Goal: Find specific page/section: Find specific page/section

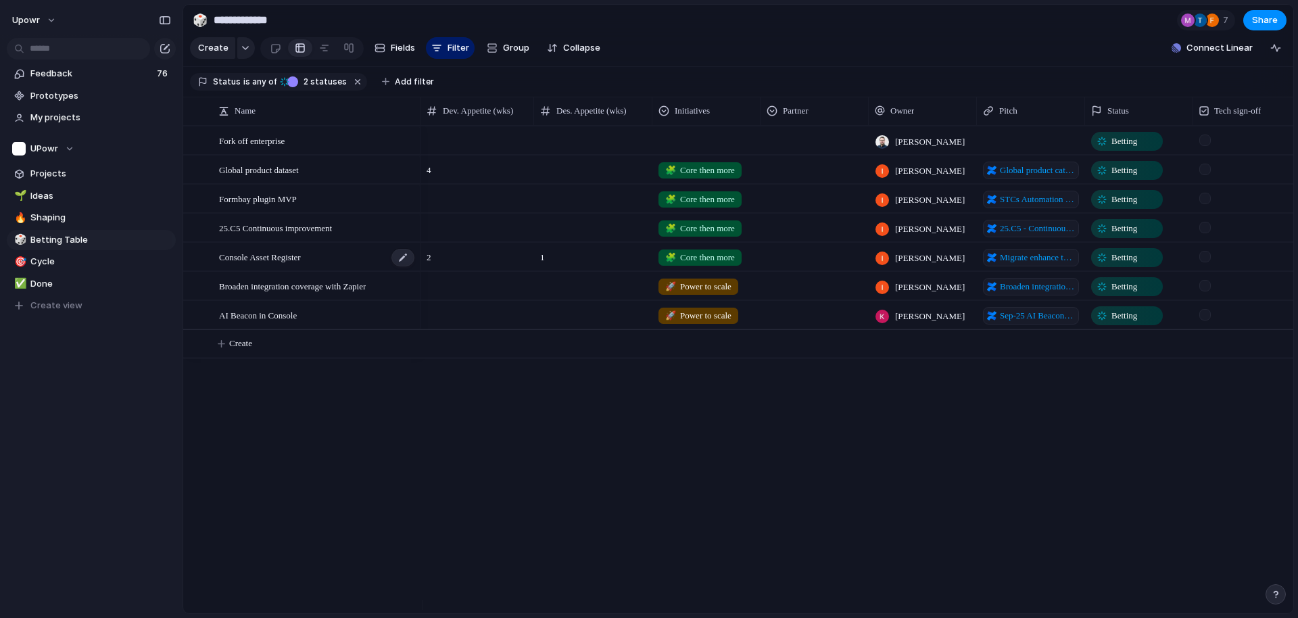
click at [357, 268] on div "Console Asset Register" at bounding box center [317, 257] width 197 height 28
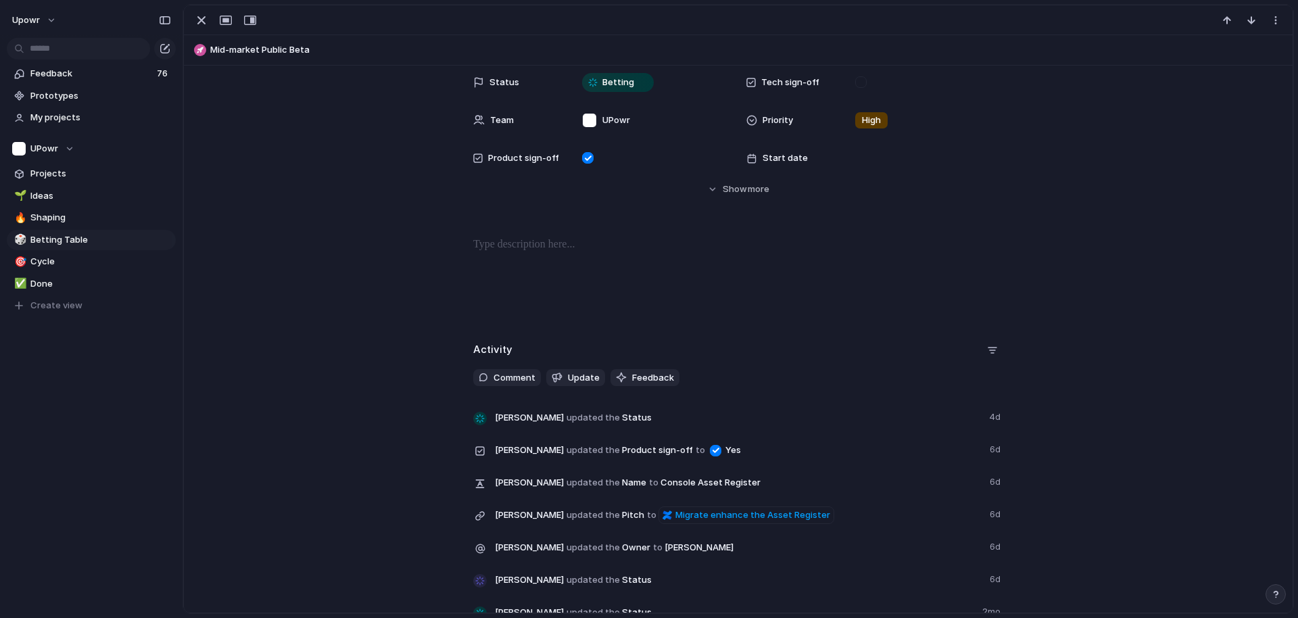
scroll to position [229, 0]
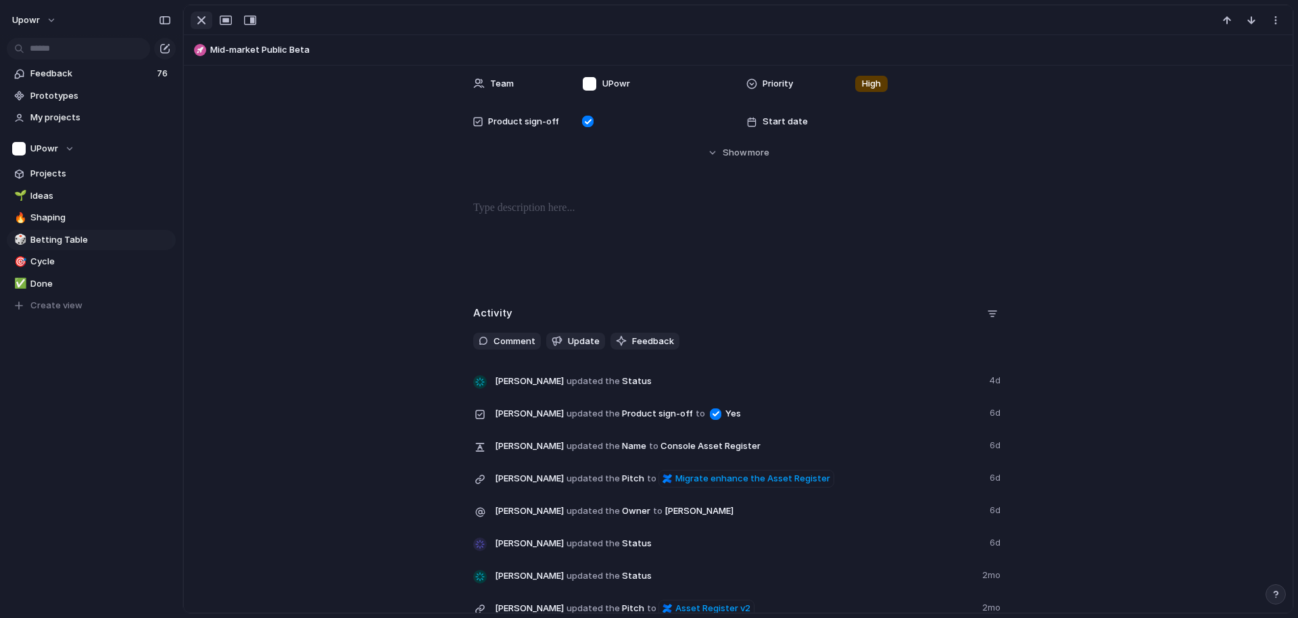
click at [199, 24] on div "button" at bounding box center [201, 20] width 16 height 16
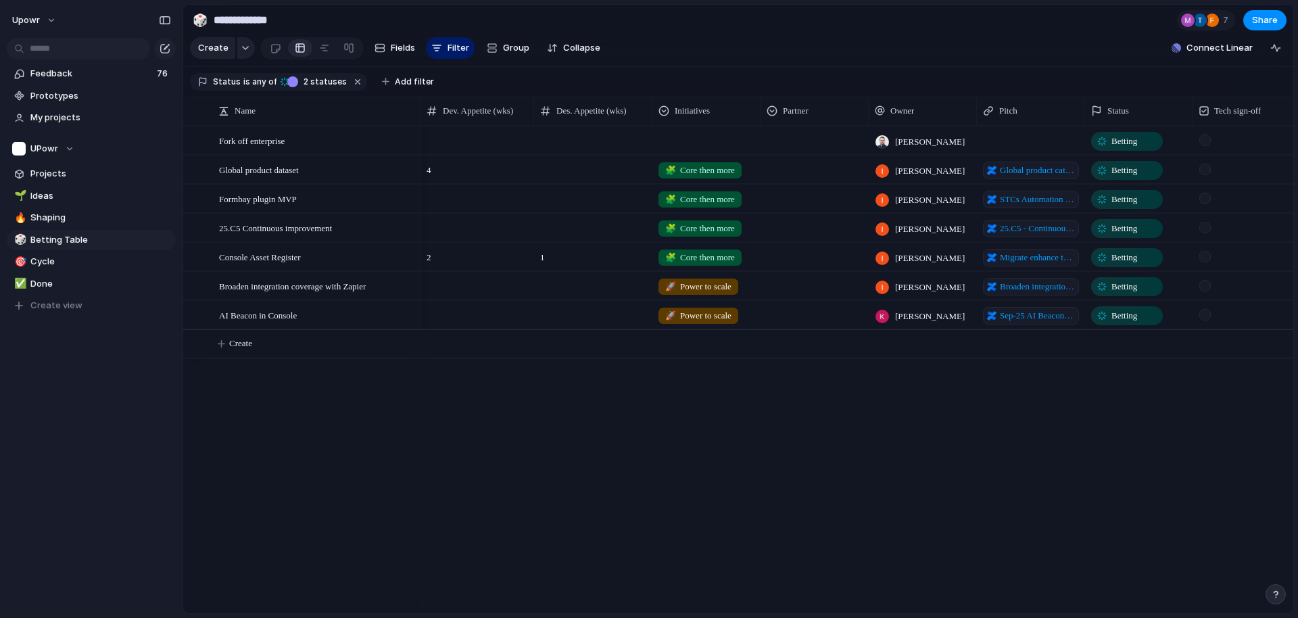
click at [49, 458] on div "upowr Feedback 76 Prototypes My projects UPowr Projects 🌱 Ideas 🔥 Shaping 🎲 Bet…" at bounding box center [91, 309] width 183 height 618
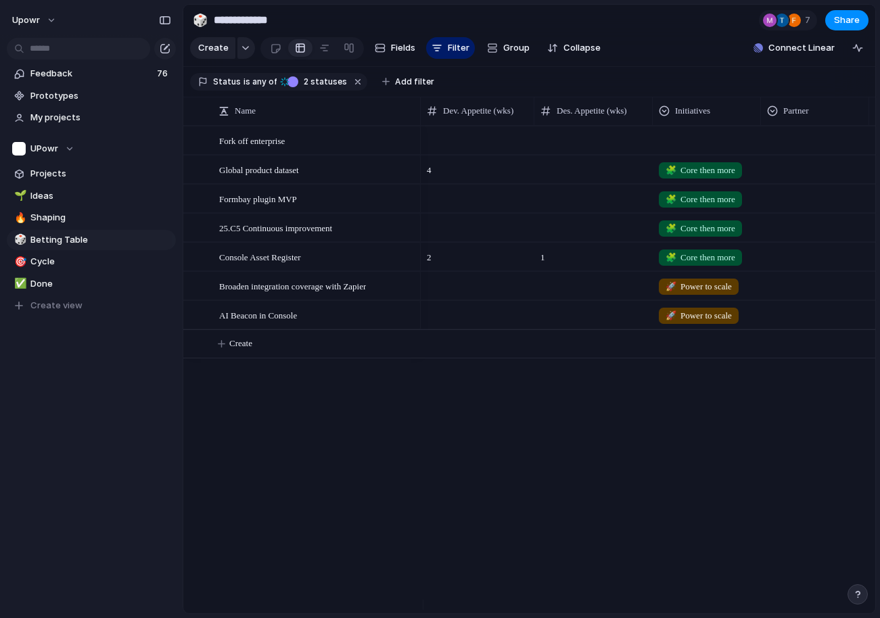
click at [562, 262] on span "1" at bounding box center [593, 253] width 117 height 21
click at [53, 354] on div "Feedback 76 Prototypes My projects UPowr Projects 🌱 Ideas 🔥 Shaping 🎲 Betting T…" at bounding box center [91, 212] width 183 height 425
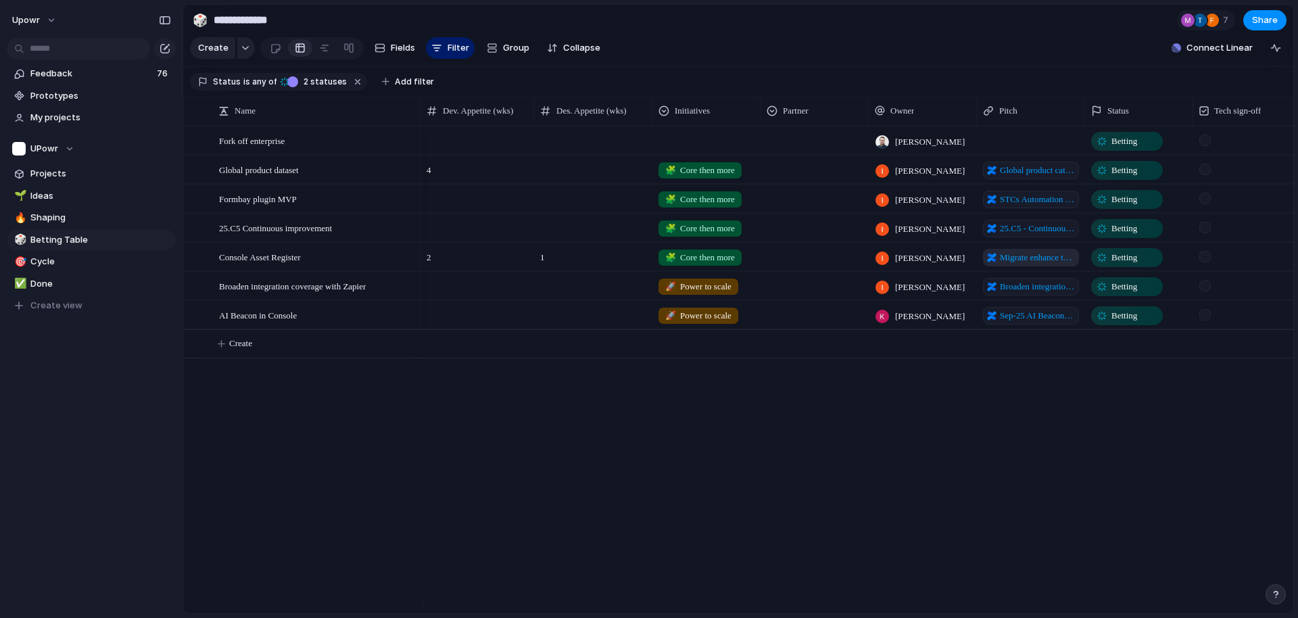
click at [1048, 264] on span "Migrate enhance the Asset Register" at bounding box center [1037, 258] width 75 height 14
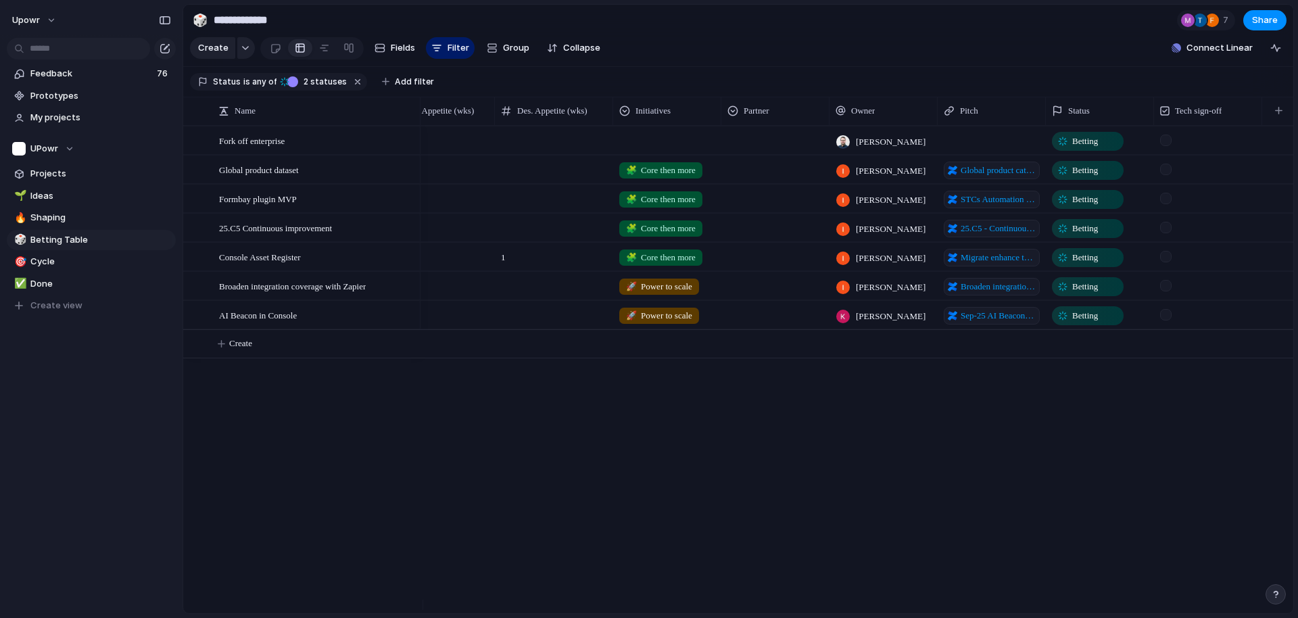
scroll to position [0, 43]
click at [1274, 114] on div "button" at bounding box center [1276, 110] width 7 height 7
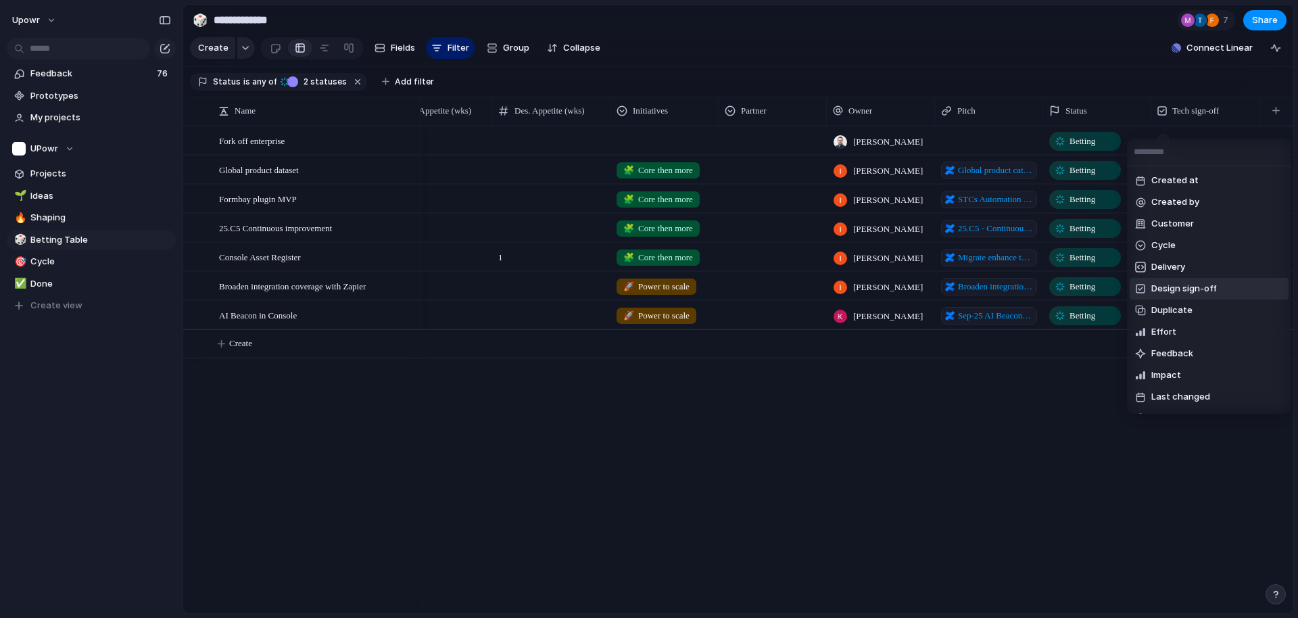
click at [1201, 293] on span "Design sign-off" at bounding box center [1185, 289] width 66 height 14
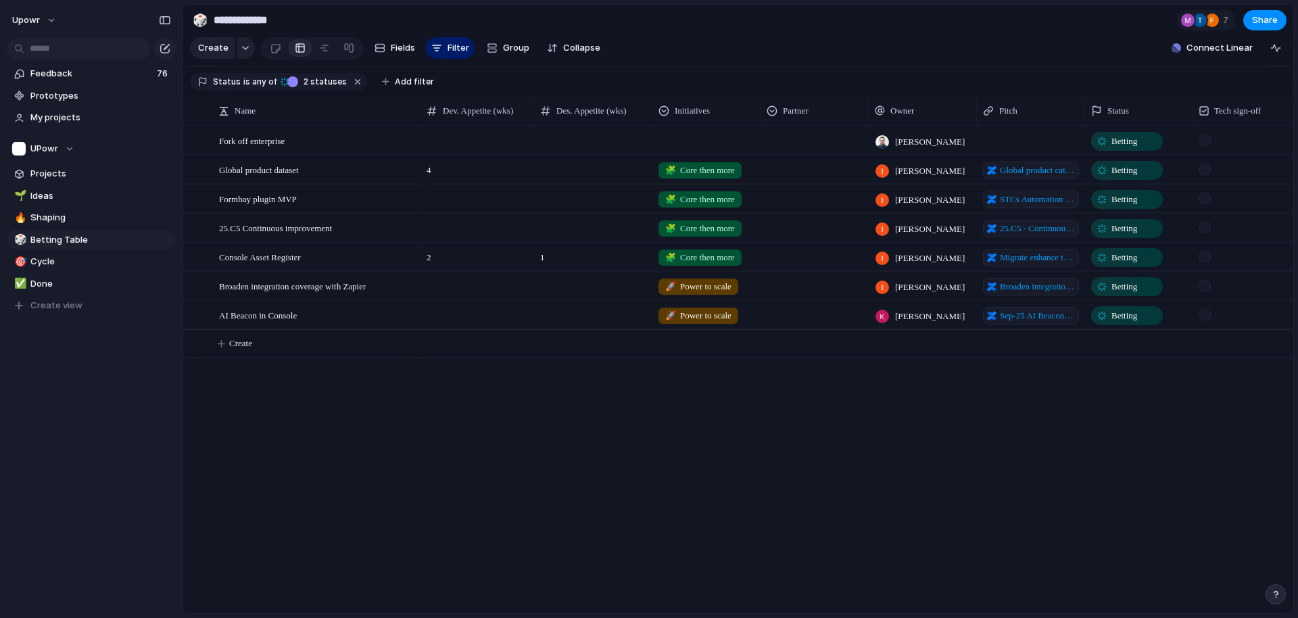
scroll to position [0, 151]
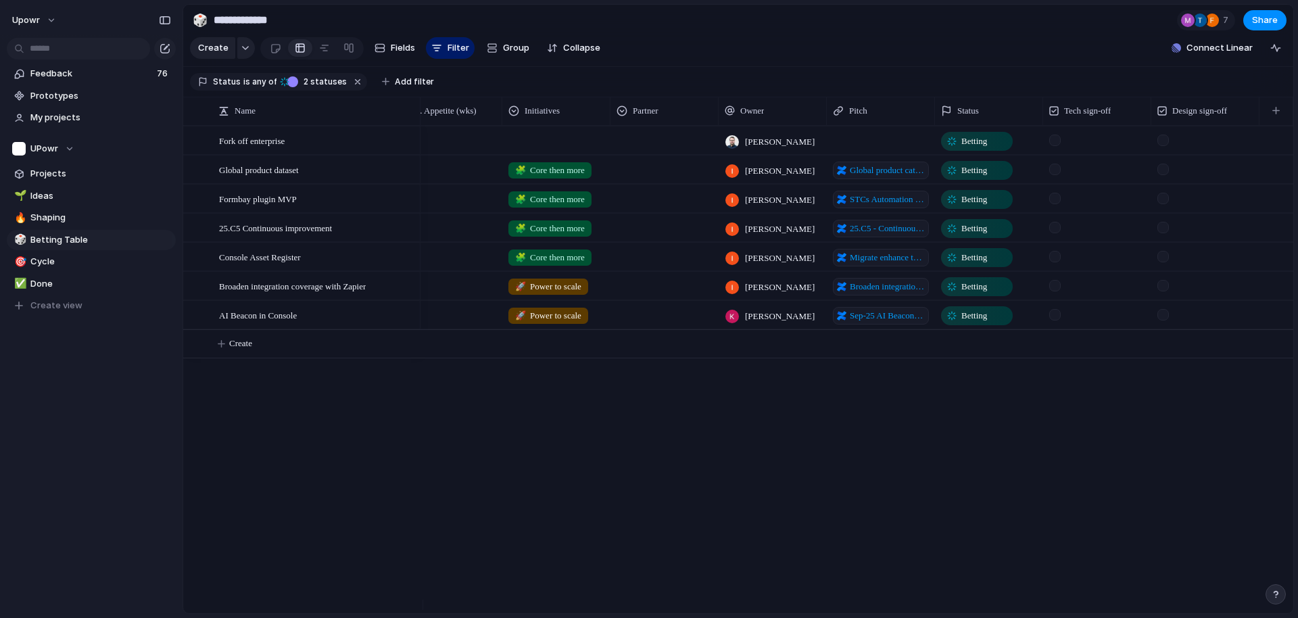
click at [1162, 262] on div at bounding box center [1163, 256] width 11 height 11
click at [1092, 496] on div "[PERSON_NAME] Betting 4 🧩 Core then more [PERSON_NAME] Global product catalogue…" at bounding box center [857, 370] width 873 height 488
click at [883, 235] on span "25.C5 - Continuous improvement pitch items" at bounding box center [887, 229] width 75 height 14
